Goal: Task Accomplishment & Management: Complete application form

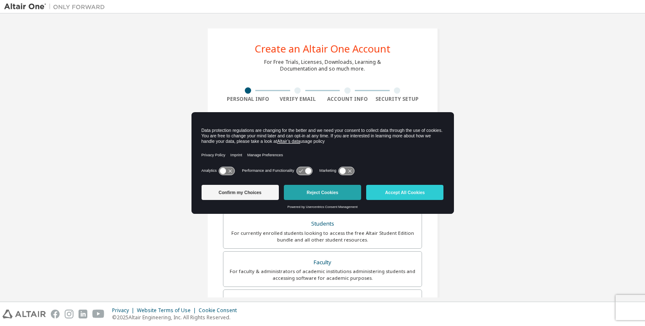
click at [329, 194] on button "Reject Cookies" at bounding box center [322, 192] width 77 height 15
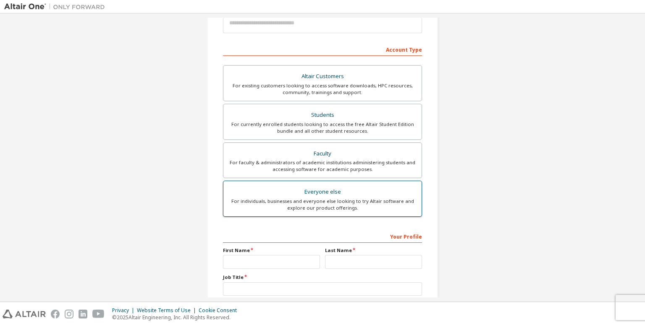
scroll to position [163, 0]
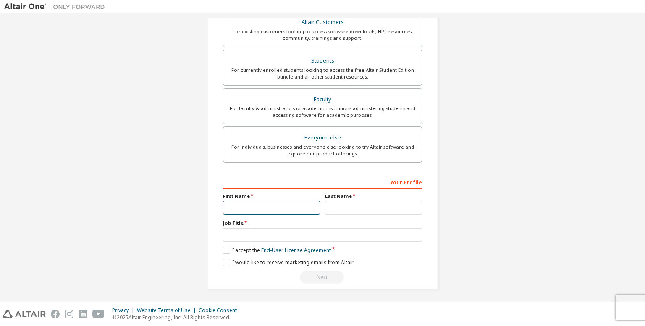
click at [317, 206] on input "text" at bounding box center [271, 208] width 97 height 14
type input "****"
click at [377, 205] on input "text" at bounding box center [373, 208] width 97 height 14
type input "******"
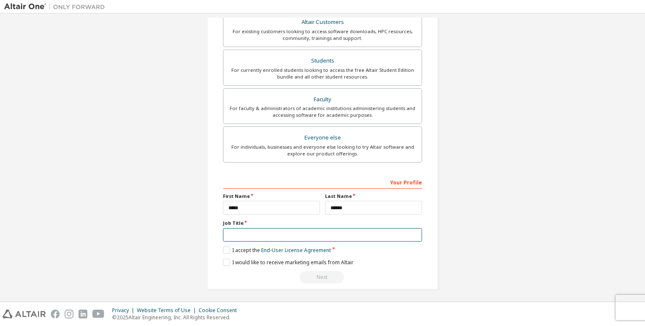
click at [363, 231] on input "text" at bounding box center [322, 235] width 199 height 14
type input "*******"
click at [223, 246] on label "I accept the End-User License Agreement" at bounding box center [277, 249] width 108 height 7
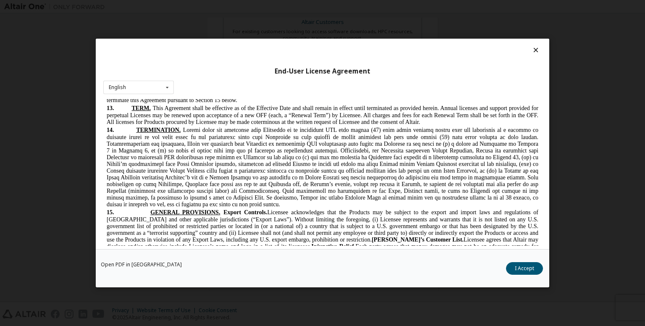
scroll to position [1819, 0]
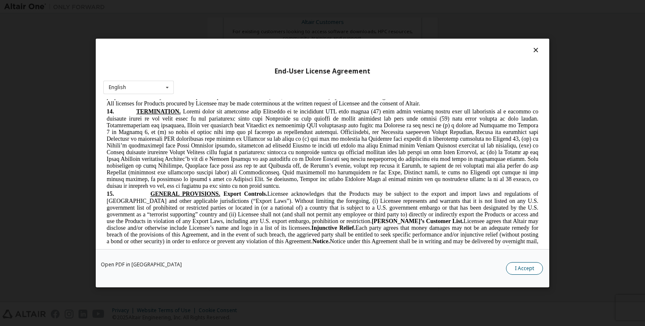
click at [532, 270] on button "I Accept" at bounding box center [524, 268] width 37 height 13
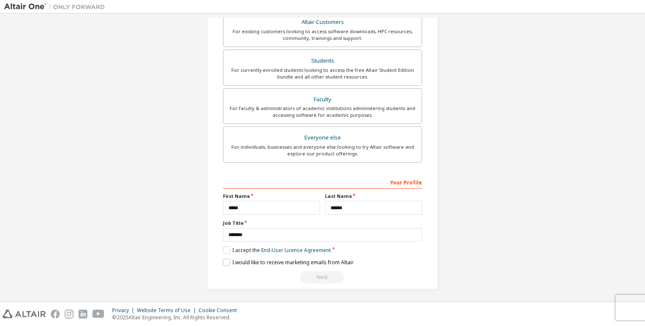
click at [228, 261] on label "I would like to receive marketing emails from Altair" at bounding box center [288, 262] width 131 height 7
click at [317, 274] on div "Next" at bounding box center [322, 277] width 199 height 13
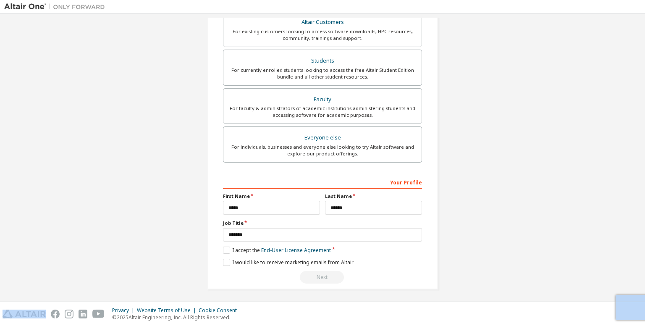
click at [317, 274] on div "Next" at bounding box center [322, 277] width 199 height 13
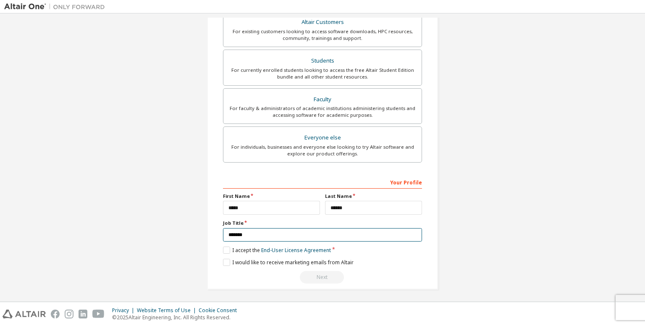
click at [351, 228] on input "*******" at bounding box center [322, 235] width 199 height 14
click at [329, 271] on div "Next" at bounding box center [322, 277] width 199 height 13
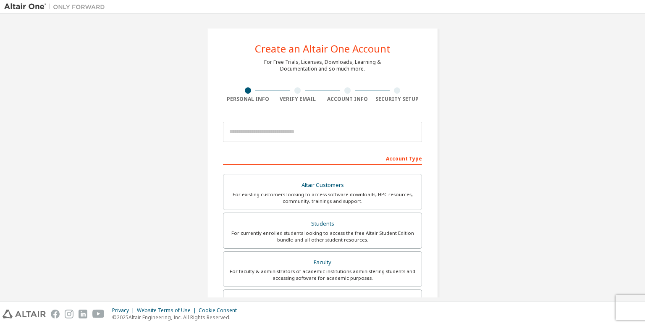
scroll to position [70, 0]
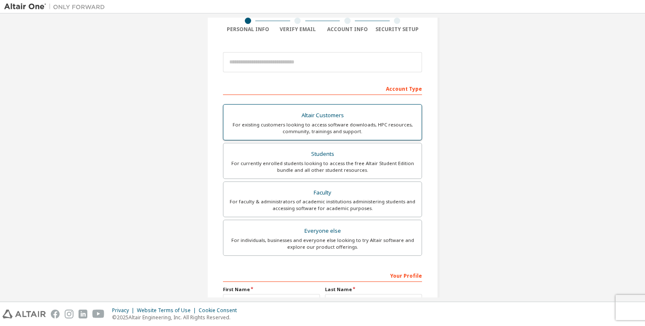
drag, startPoint x: 291, startPoint y: 160, endPoint x: 296, endPoint y: 160, distance: 5.5
click at [291, 160] on div "For currently enrolled students looking to access the free Altair Student Editi…" at bounding box center [322, 166] width 188 height 13
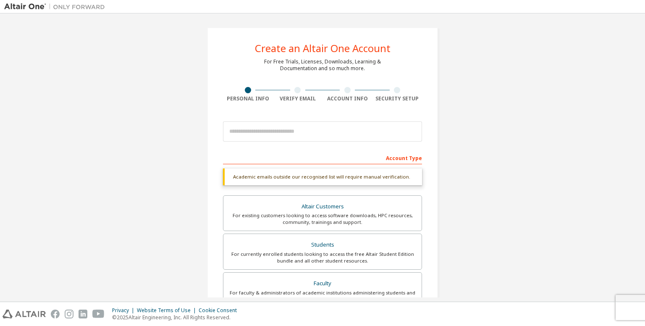
scroll to position [0, 0]
click at [265, 178] on div "Academic emails outside our recognised list will require manual verification." at bounding box center [322, 177] width 199 height 17
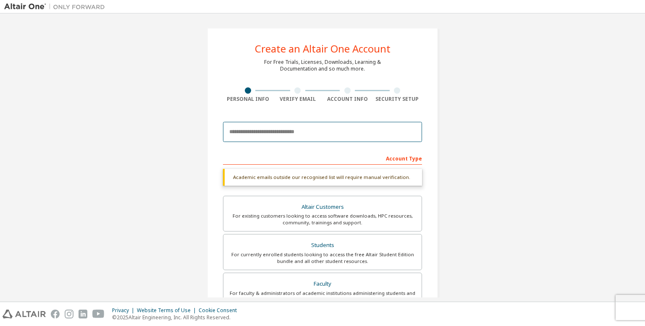
click at [293, 138] on input "email" at bounding box center [322, 132] width 199 height 20
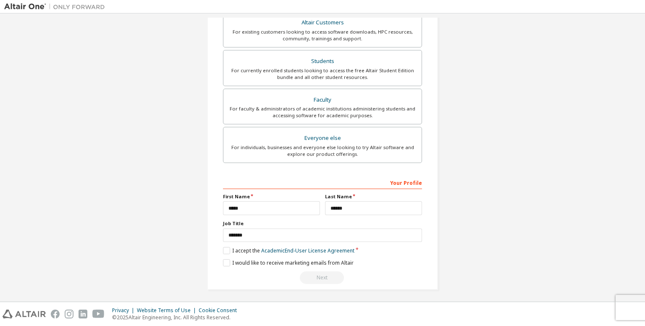
scroll to position [163, 0]
type input "**********"
click at [223, 247] on label "I accept the Academic End-User License Agreement" at bounding box center [288, 249] width 131 height 7
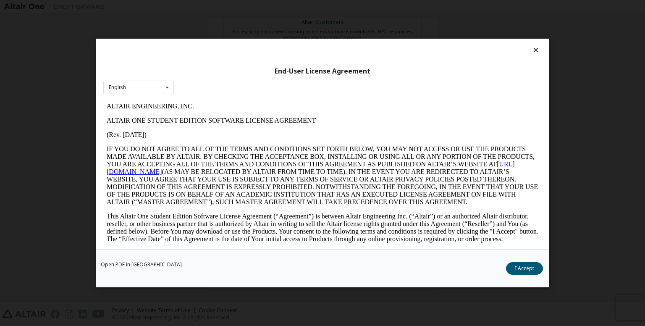
scroll to position [0, 0]
click at [536, 269] on button "I Accept" at bounding box center [524, 268] width 37 height 13
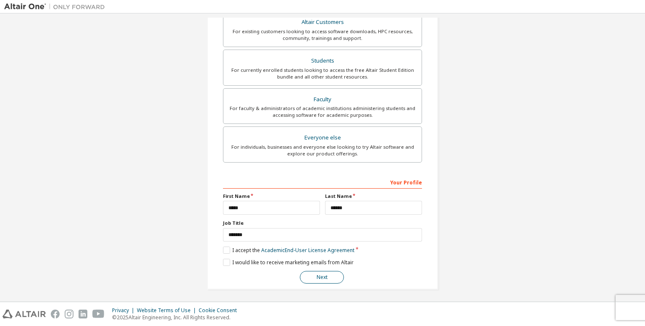
click at [310, 277] on button "Next" at bounding box center [322, 277] width 44 height 13
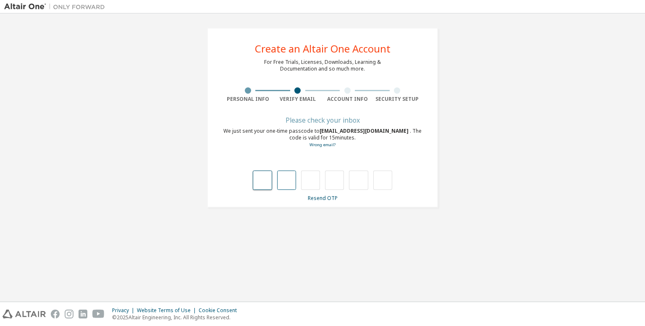
type input "*"
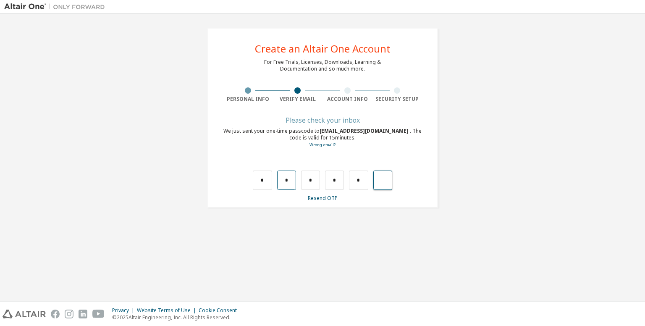
type input "*"
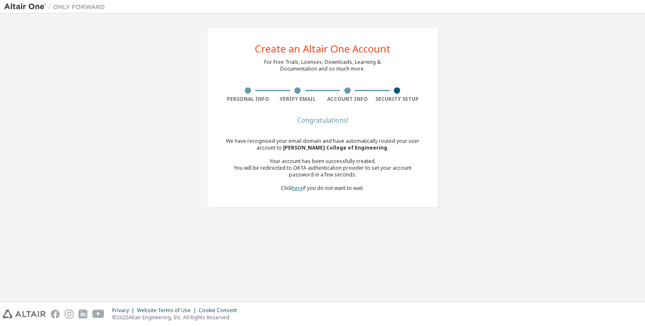
click at [293, 188] on link "here" at bounding box center [297, 187] width 11 height 7
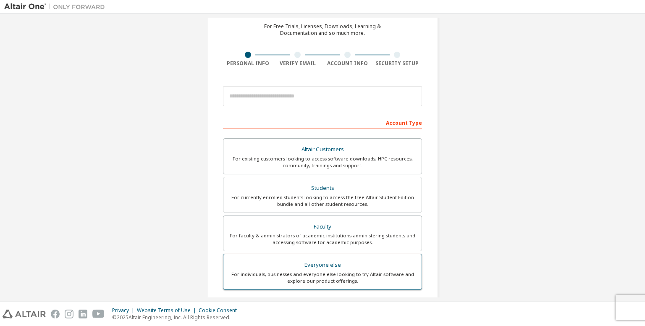
scroll to position [23, 0]
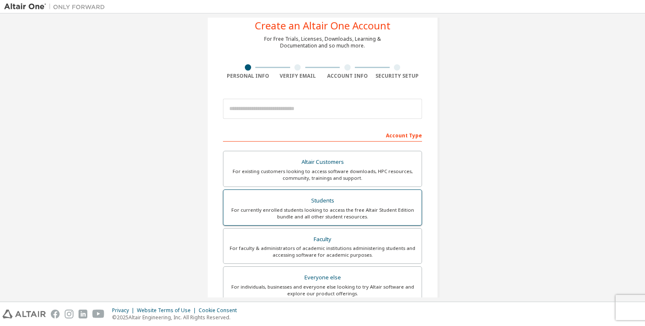
click at [304, 210] on div "For currently enrolled students looking to access the free Altair Student Editi…" at bounding box center [322, 213] width 188 height 13
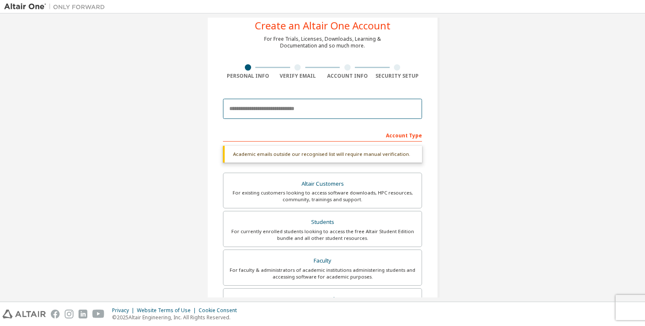
click at [252, 107] on input "email" at bounding box center [322, 109] width 199 height 20
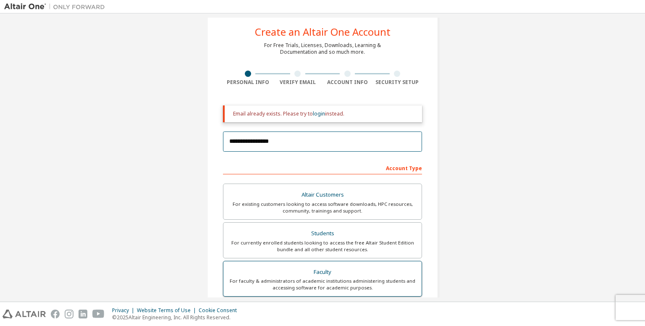
scroll to position [0, 0]
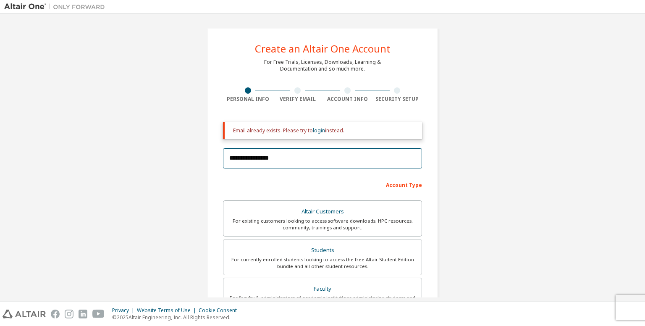
type input "**********"
